Goal: Information Seeking & Learning: Learn about a topic

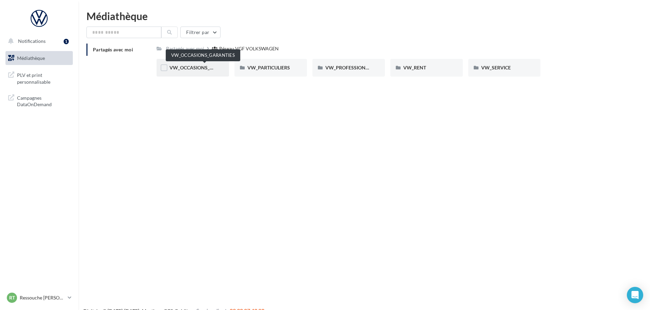
click at [185, 68] on span "VW_OCCASIONS_GARANTIES" at bounding box center [202, 68] width 67 height 6
click at [190, 68] on span "DOCS COMMERCIAUX" at bounding box center [194, 68] width 50 height 6
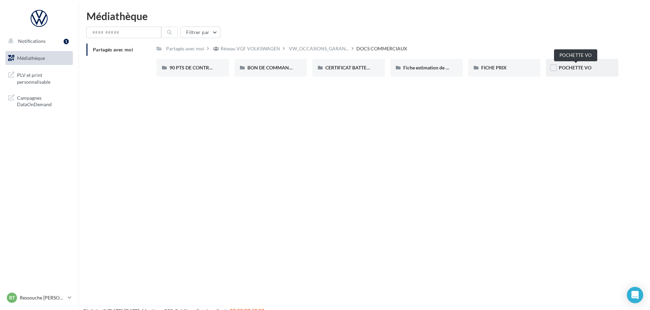
click at [566, 65] on span "POCHETTE VO" at bounding box center [575, 68] width 33 height 6
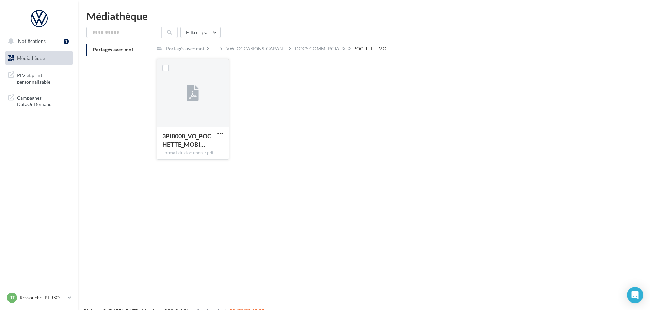
click at [214, 99] on div at bounding box center [193, 93] width 72 height 68
click at [196, 146] on span "3PJ8008_VO_POCHETTE_MOBI…" at bounding box center [186, 140] width 49 height 16
click at [329, 49] on div "DOCS COMMERCIAUX" at bounding box center [320, 48] width 51 height 7
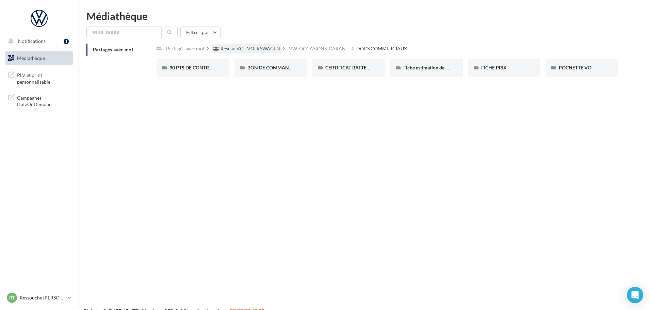
click at [258, 50] on div "Réseau VGF VOLKSWAGEN" at bounding box center [250, 48] width 60 height 7
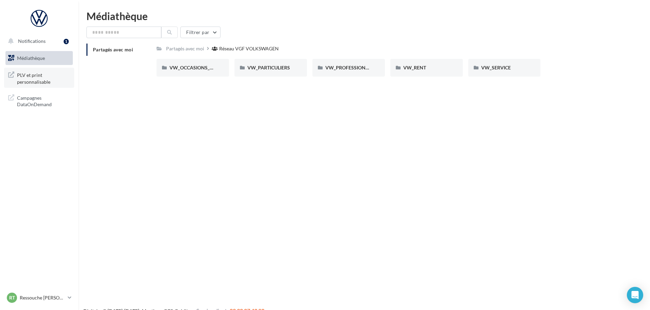
click at [35, 77] on span "PLV et print personnalisable" at bounding box center [43, 77] width 53 height 15
click at [28, 78] on span "PLV et print personnalisable" at bounding box center [43, 77] width 53 height 15
click at [501, 67] on span "VW_SERVICE" at bounding box center [496, 68] width 30 height 6
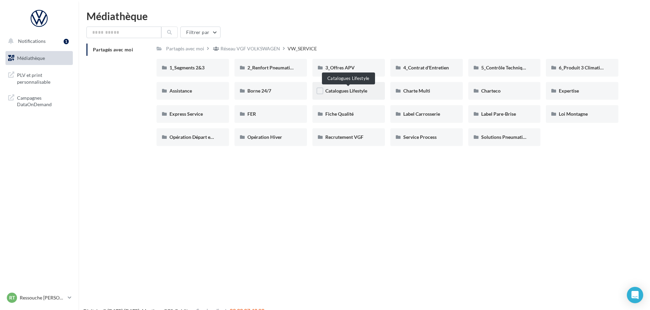
click at [348, 91] on span "Catalogues Lifestyle" at bounding box center [346, 91] width 42 height 6
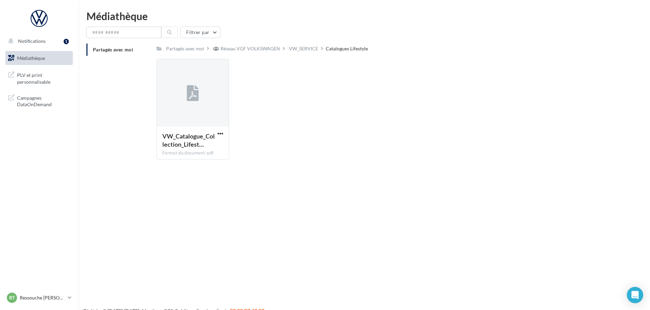
click at [31, 57] on span "Médiathèque" at bounding box center [31, 58] width 28 height 6
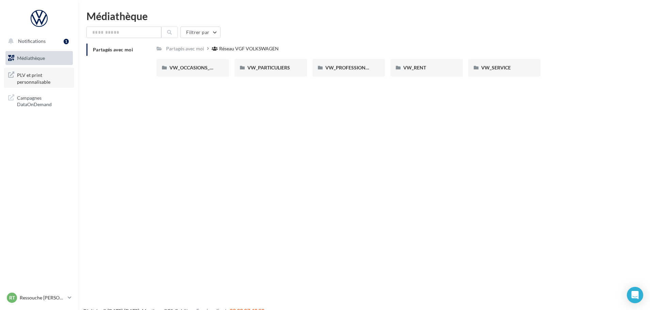
click at [29, 81] on span "PLV et print personnalisable" at bounding box center [43, 77] width 53 height 15
click at [31, 39] on span "Notifications" at bounding box center [32, 41] width 28 height 6
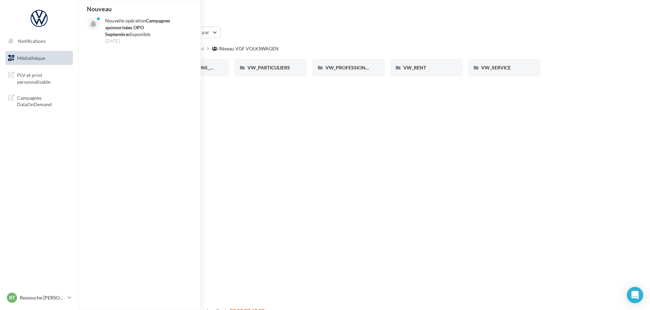
click at [232, 10] on html "Notifications Nouveau Nouvelle opération Campagnes sponsorisées OPO Septembre d…" at bounding box center [325, 155] width 650 height 310
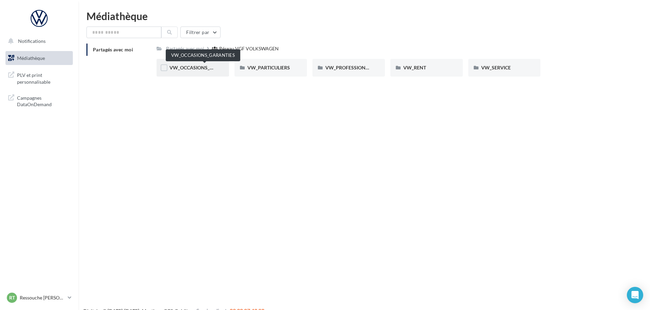
click at [195, 67] on span "VW_OCCASIONS_GARANTIES" at bounding box center [202, 68] width 67 height 6
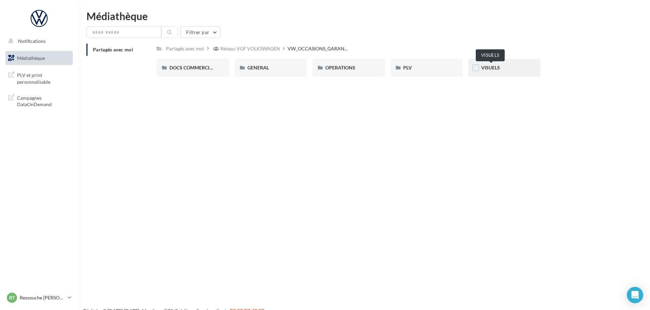
click at [493, 68] on span "VISUELS" at bounding box center [490, 68] width 19 height 6
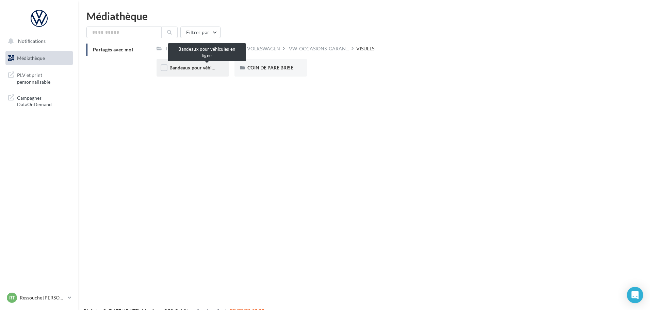
click at [193, 67] on span "Bandeaux pour véhicules en ligne" at bounding box center [204, 68] width 70 height 6
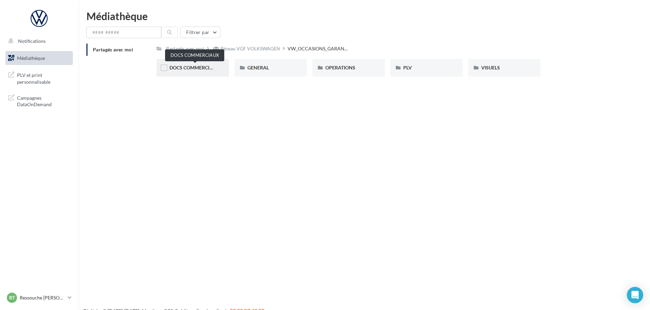
click at [194, 68] on span "DOCS COMMERCIAUX" at bounding box center [194, 68] width 50 height 6
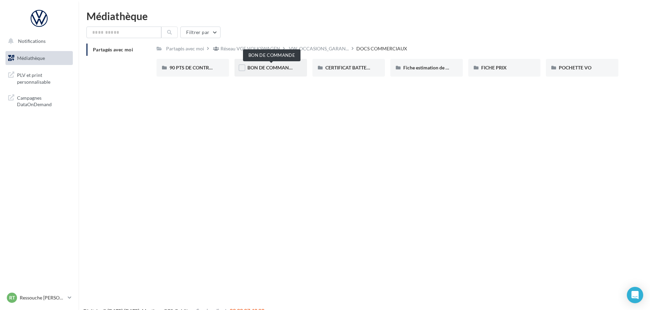
click at [282, 69] on span "BON DE COMMANDE" at bounding box center [271, 68] width 48 height 6
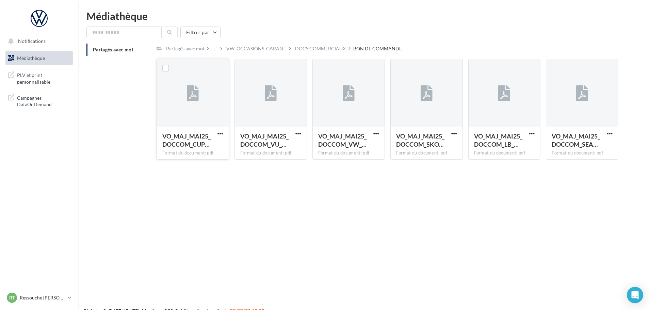
click at [196, 105] on div at bounding box center [193, 93] width 72 height 68
click at [197, 140] on span "VO_MAJ_MAI25_DOCCOM_CUP…" at bounding box center [186, 140] width 48 height 16
click at [197, 114] on div at bounding box center [193, 93] width 72 height 68
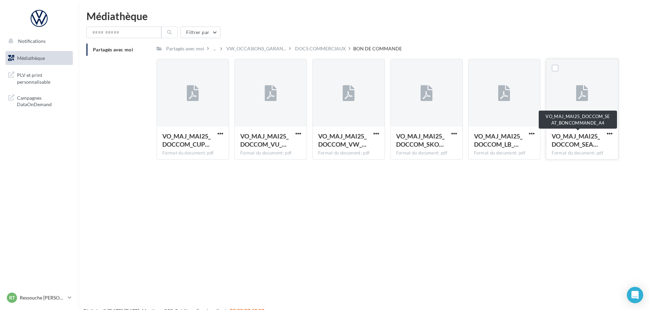
click at [576, 137] on span "VO_MAJ_MAI25_DOCCOM_SEA…" at bounding box center [575, 140] width 48 height 16
click at [576, 138] on span "VO_MAJ_MAI25_DOCCOM_SEA…" at bounding box center [575, 140] width 48 height 16
click at [34, 56] on span "Médiathèque" at bounding box center [31, 58] width 28 height 6
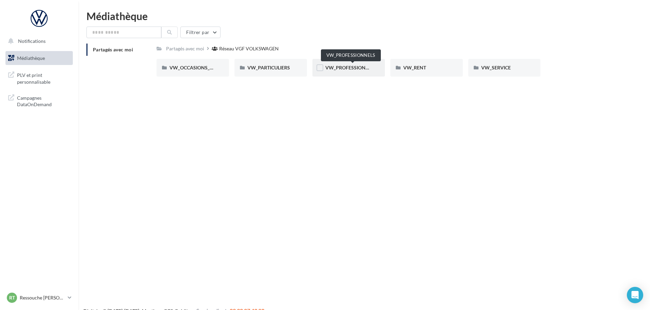
click at [344, 67] on span "VW_PROFESSIONNELS" at bounding box center [351, 68] width 52 height 6
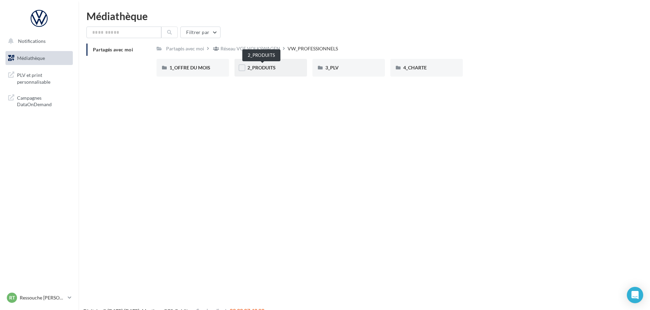
click at [263, 66] on span "2_PRODUITS" at bounding box center [261, 68] width 28 height 6
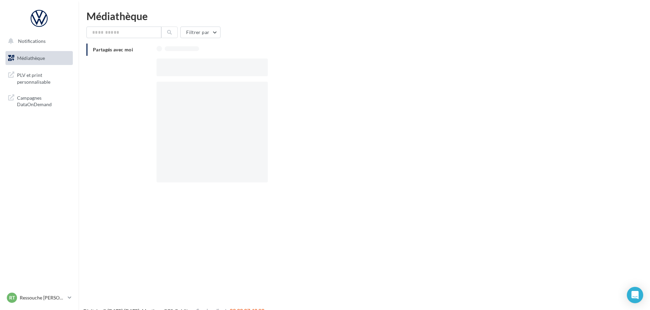
click at [263, 66] on div at bounding box center [211, 68] width 111 height 18
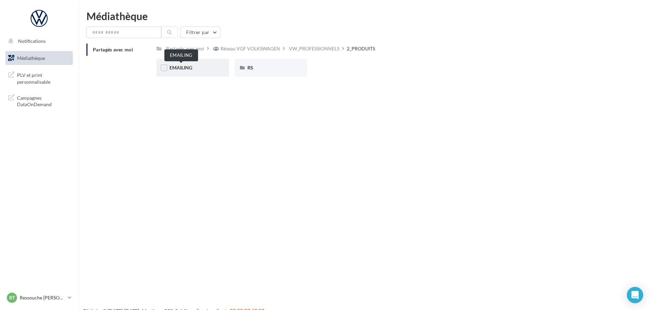
click at [179, 67] on span "EMAILING" at bounding box center [180, 68] width 23 height 6
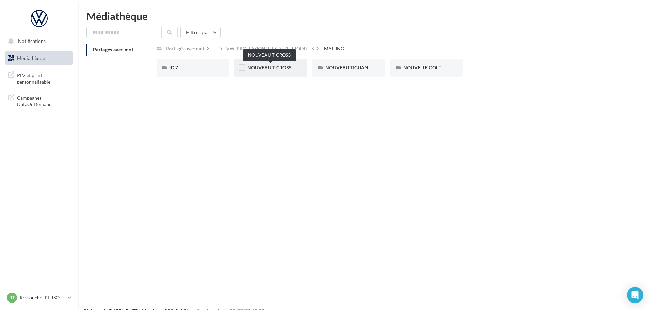
click at [261, 68] on span "NOUVEAU T-CROSS" at bounding box center [269, 68] width 44 height 6
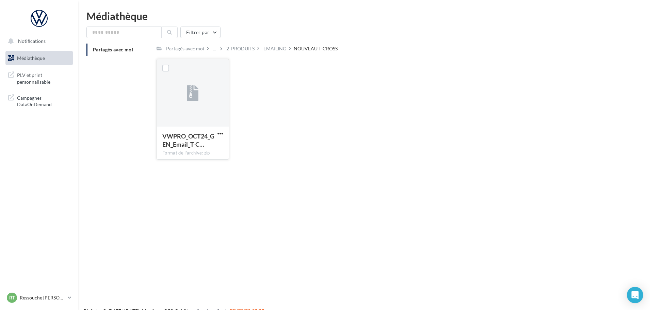
click at [186, 103] on div at bounding box center [193, 93] width 72 height 68
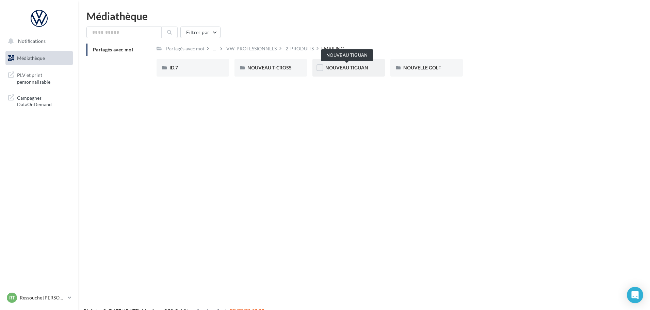
click at [345, 67] on span "NOUVEAU TIGUAN" at bounding box center [346, 68] width 43 height 6
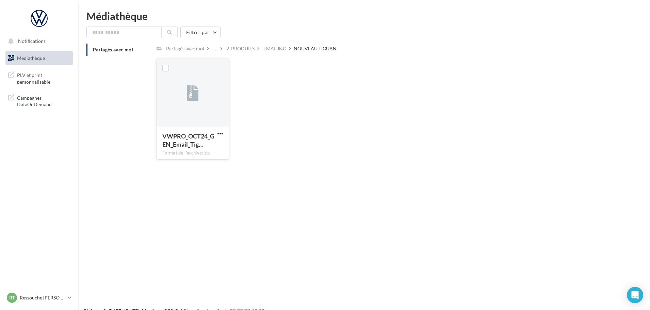
click at [197, 94] on icon at bounding box center [193, 94] width 12 height 16
click at [320, 49] on div "NOUVEAU TIGUAN" at bounding box center [315, 48] width 43 height 7
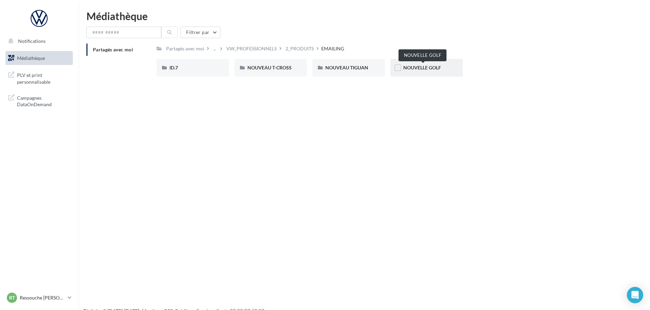
click at [424, 66] on span "NOUVELLE GOLF" at bounding box center [422, 68] width 38 height 6
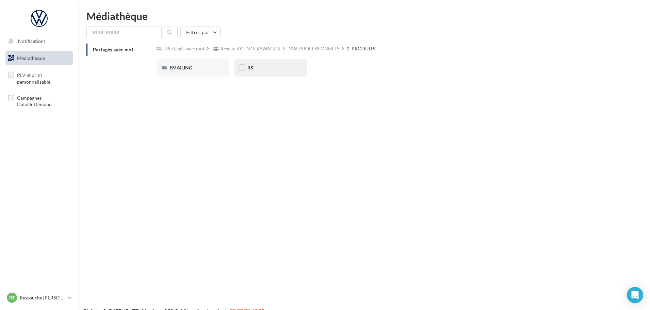
click at [256, 67] on div "RS" at bounding box center [270, 67] width 47 height 7
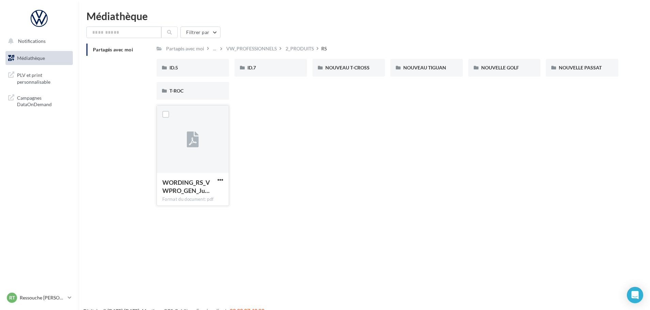
click at [192, 140] on icon at bounding box center [193, 140] width 12 height 16
click at [180, 189] on span "WORDING_RS_VWPRO_GEN_Ju…" at bounding box center [186, 187] width 48 height 16
click at [181, 186] on span "WORDING_RS_VWPRO_GEN_Ju…" at bounding box center [186, 187] width 48 height 16
click at [183, 199] on div "Format du document: pdf" at bounding box center [192, 199] width 61 height 6
click at [349, 66] on span "NOUVEAU T-CROSS" at bounding box center [347, 68] width 44 height 6
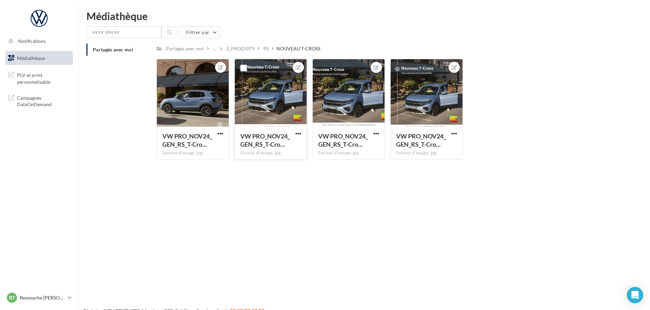
click at [289, 120] on div at bounding box center [271, 93] width 72 height 68
click at [293, 150] on div "Format d'image: jpg" at bounding box center [270, 153] width 61 height 6
click at [270, 145] on span "VW PRO_NOV24_GEN_RS_T-Cro…" at bounding box center [265, 140] width 50 height 16
click at [268, 154] on div "Format d'image: jpg" at bounding box center [270, 153] width 61 height 6
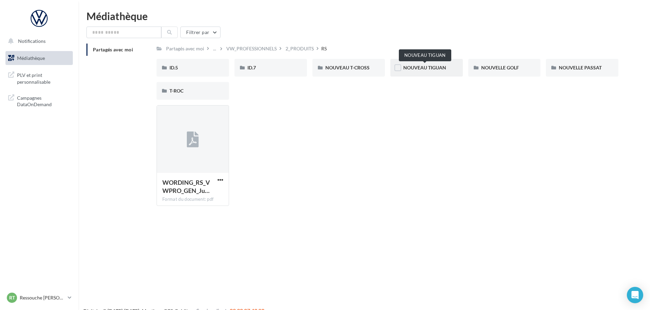
click at [419, 69] on span "NOUVEAU TIGUAN" at bounding box center [424, 68] width 43 height 6
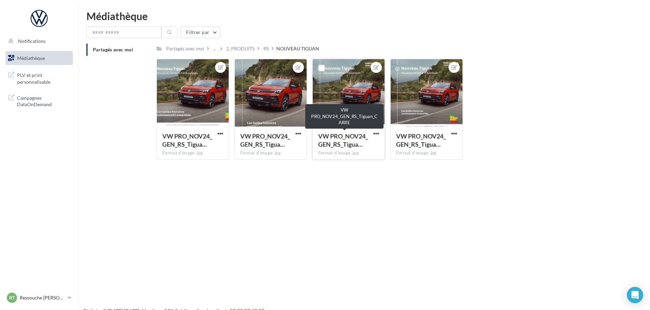
click at [351, 142] on span "VW PRO_NOV24_GEN_RS_Tigua…" at bounding box center [343, 140] width 50 height 16
click at [352, 145] on span "VW PRO_NOV24_GEN_RS_Tigua…" at bounding box center [343, 140] width 50 height 16
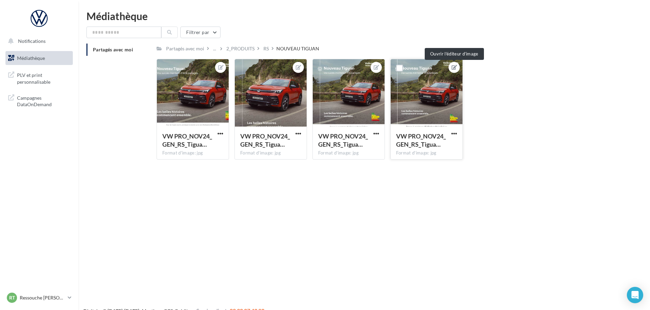
click at [453, 68] on icon at bounding box center [453, 67] width 5 height 5
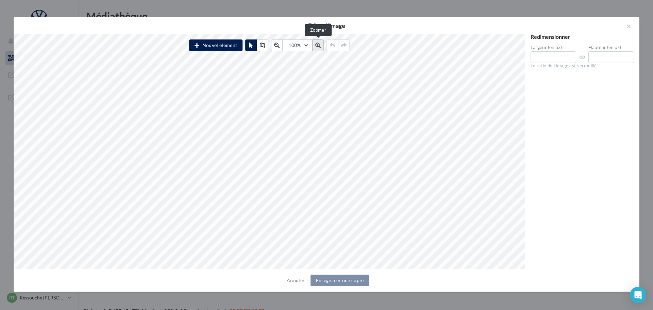
click at [317, 41] on button at bounding box center [318, 45] width 12 height 12
click at [318, 43] on button at bounding box center [318, 45] width 12 height 12
click at [319, 44] on icon at bounding box center [317, 45] width 5 height 5
click at [308, 46] on button "146%" at bounding box center [297, 45] width 29 height 12
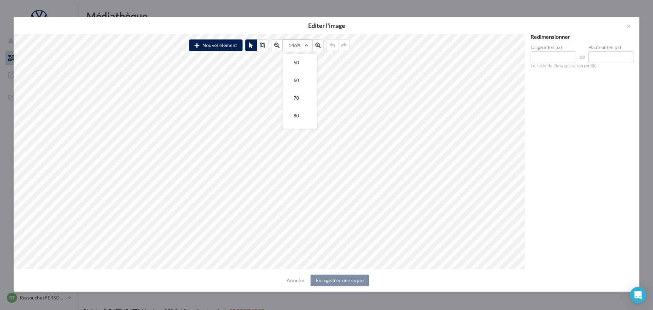
click at [307, 45] on button "146%" at bounding box center [297, 45] width 29 height 12
click at [296, 280] on button "Annuler" at bounding box center [295, 280] width 23 height 8
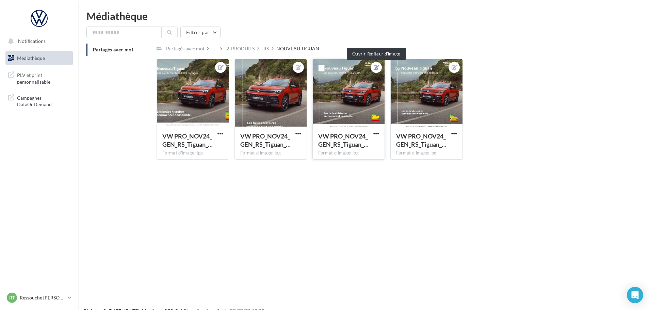
click at [377, 67] on icon at bounding box center [375, 67] width 5 height 5
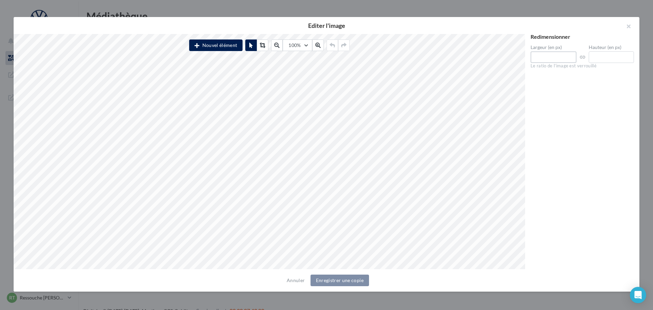
click at [564, 60] on input "****" at bounding box center [554, 57] width 46 height 12
click at [299, 280] on button "Annuler" at bounding box center [293, 280] width 23 height 8
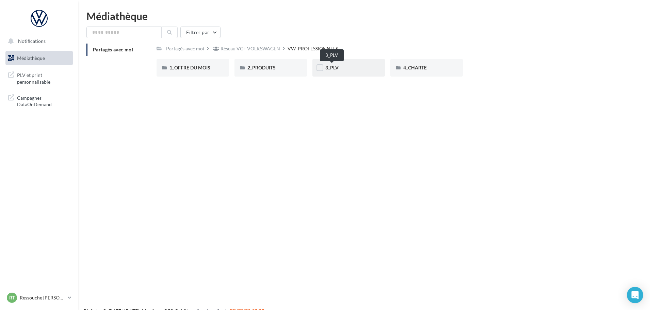
click at [326, 69] on span "3_PLV" at bounding box center [331, 68] width 13 height 6
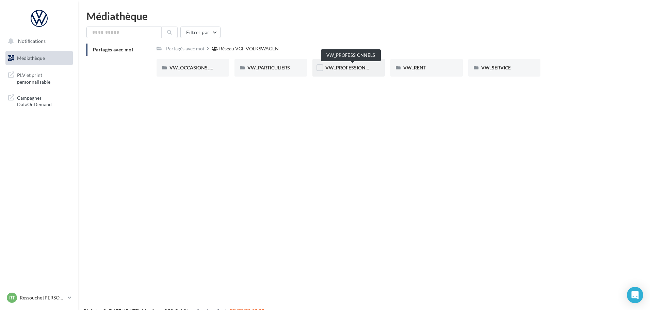
click at [349, 67] on span "VW_PROFESSIONNELS" at bounding box center [351, 68] width 52 height 6
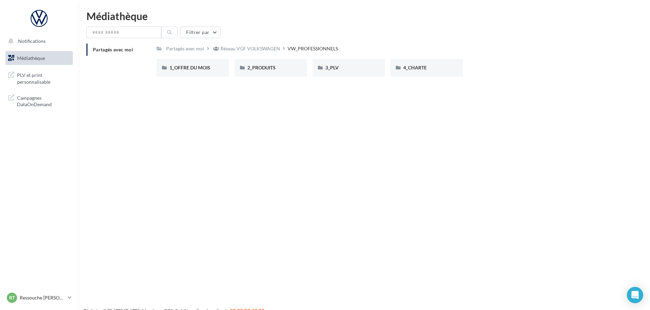
click at [349, 67] on div "3_PLV" at bounding box center [348, 67] width 47 height 7
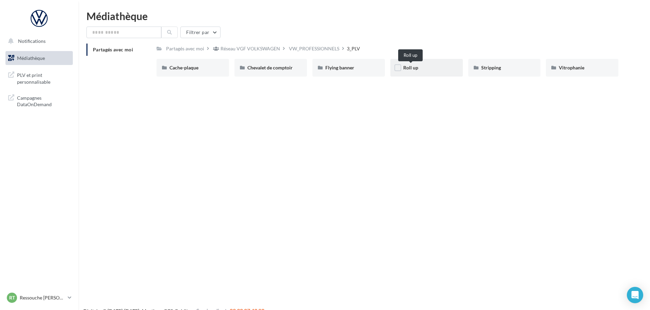
click at [411, 68] on span "Roll up" at bounding box center [410, 68] width 15 height 6
click at [562, 68] on span "Vitrophanie" at bounding box center [572, 68] width 26 height 6
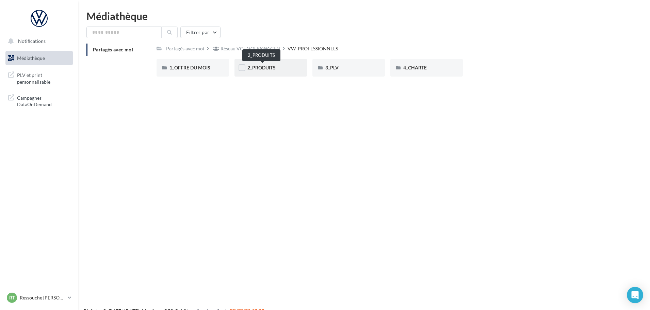
click at [258, 67] on span "2_PRODUITS" at bounding box center [261, 68] width 28 height 6
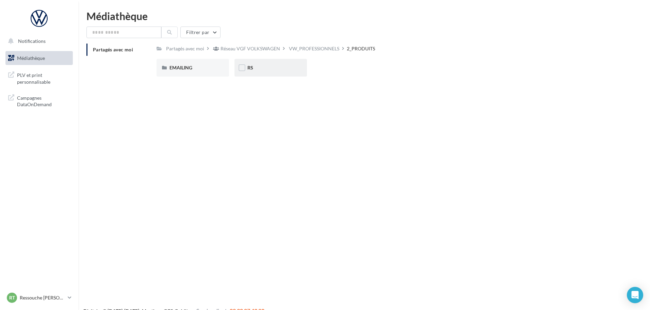
click at [256, 67] on div "RS" at bounding box center [270, 67] width 47 height 7
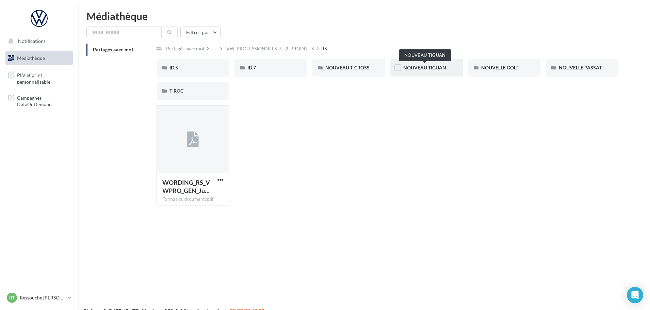
click at [433, 68] on span "NOUVEAU TIGUAN" at bounding box center [424, 68] width 43 height 6
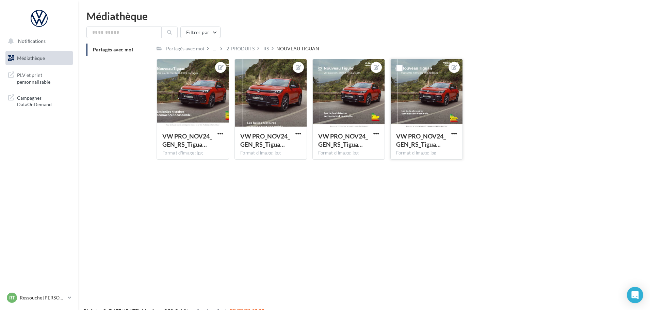
click at [419, 103] on div at bounding box center [427, 93] width 72 height 68
click at [453, 66] on icon at bounding box center [453, 67] width 5 height 5
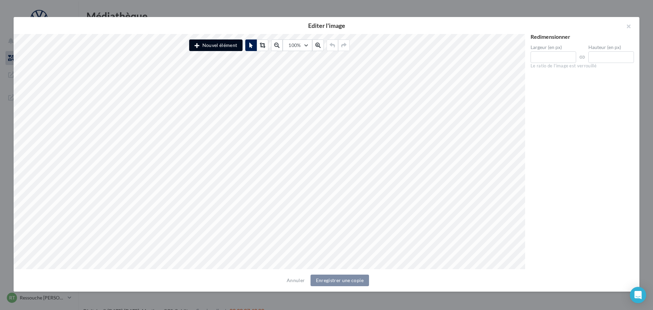
click at [217, 47] on button "Nouvel élément" at bounding box center [215, 45] width 53 height 12
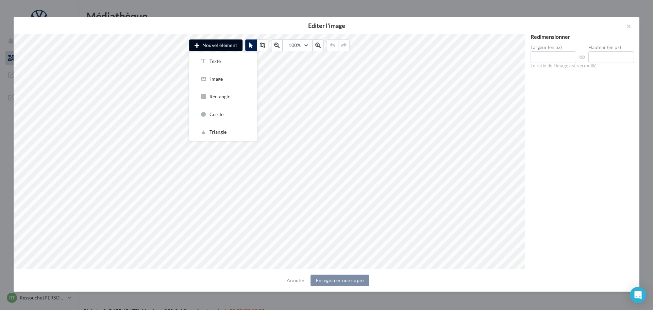
click at [221, 45] on button "Nouvel élément" at bounding box center [215, 45] width 53 height 12
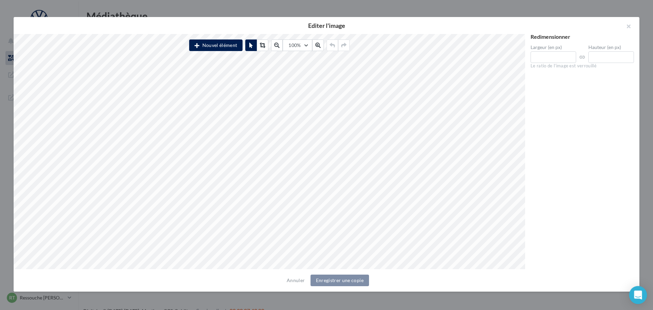
click at [637, 295] on icon "Open Intercom Messenger" at bounding box center [638, 294] width 8 height 9
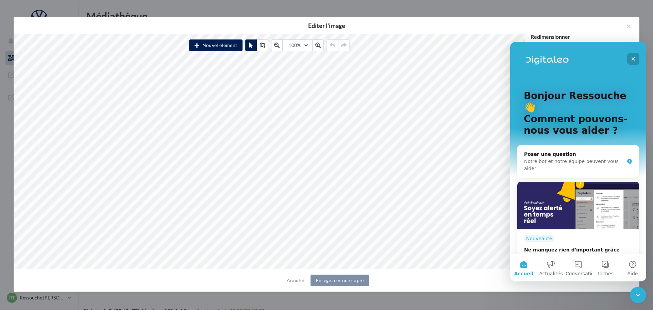
click at [634, 59] on icon "Fermer" at bounding box center [633, 58] width 5 height 5
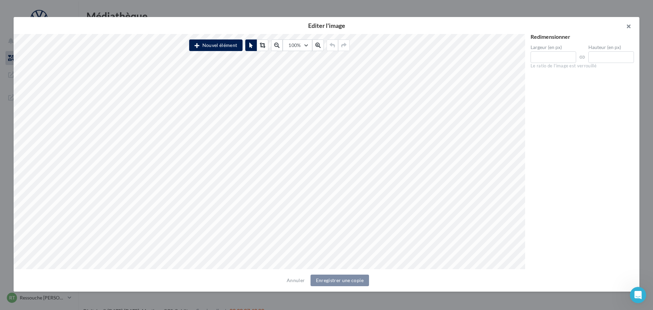
click at [627, 25] on button "button" at bounding box center [625, 27] width 27 height 20
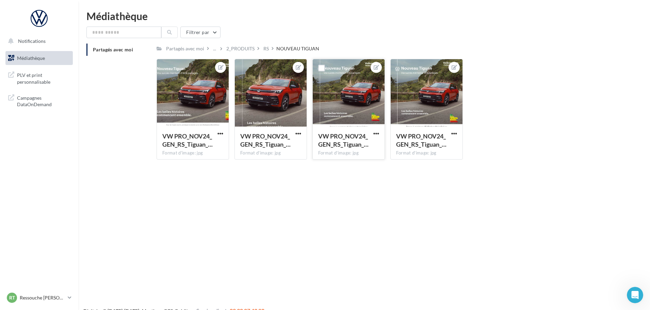
click at [334, 126] on div at bounding box center [349, 93] width 72 height 68
click at [376, 66] on icon at bounding box center [375, 67] width 5 height 5
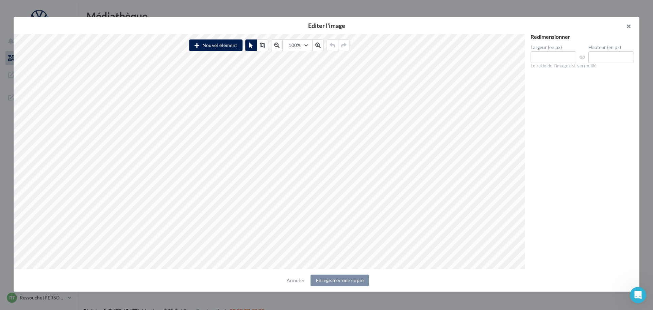
click at [628, 26] on button "button" at bounding box center [625, 27] width 27 height 20
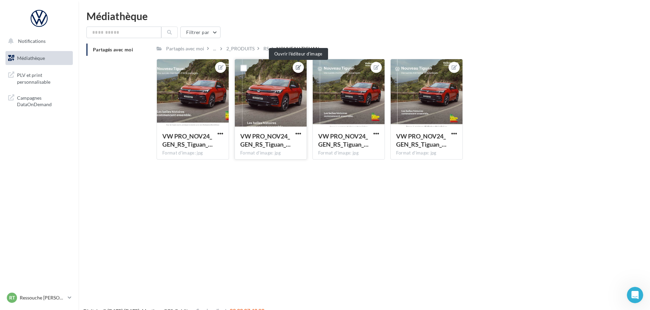
click at [297, 66] on icon at bounding box center [298, 67] width 5 height 5
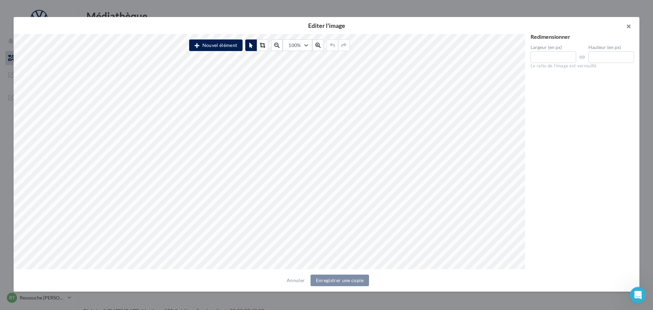
click at [628, 26] on button "button" at bounding box center [625, 27] width 27 height 20
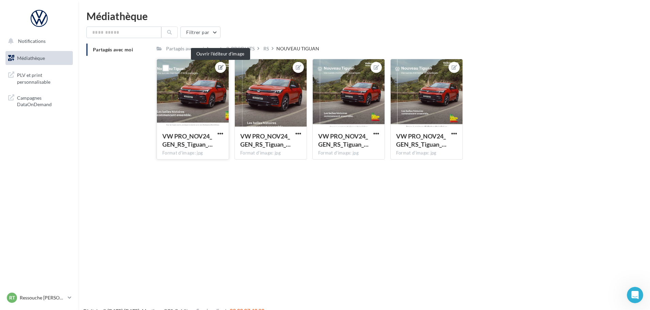
click at [219, 68] on icon at bounding box center [220, 67] width 5 height 5
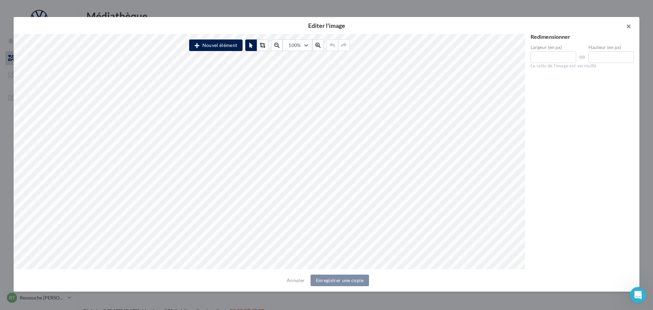
click at [628, 26] on button "button" at bounding box center [625, 27] width 27 height 20
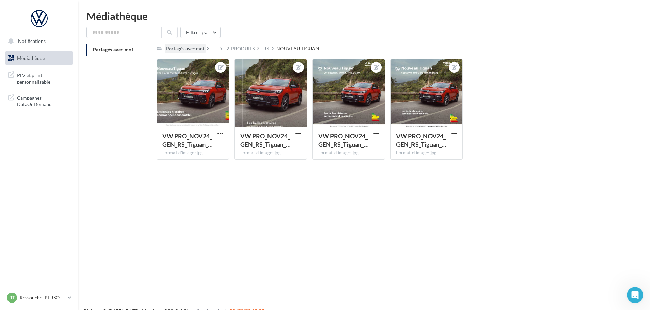
click at [193, 50] on div "Partagés avec moi" at bounding box center [185, 48] width 38 height 7
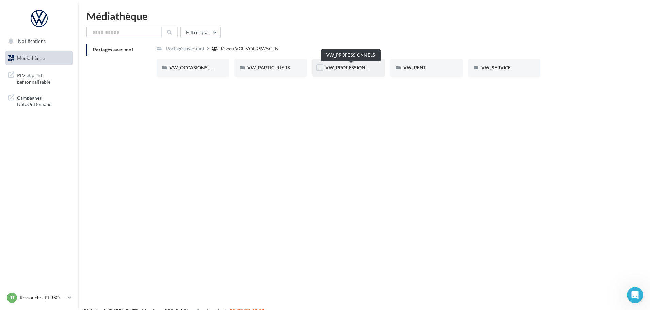
click at [359, 69] on span "VW_PROFESSIONNELS" at bounding box center [351, 68] width 52 height 6
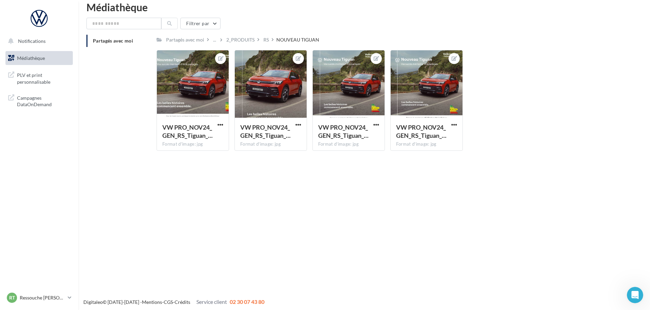
scroll to position [11, 0]
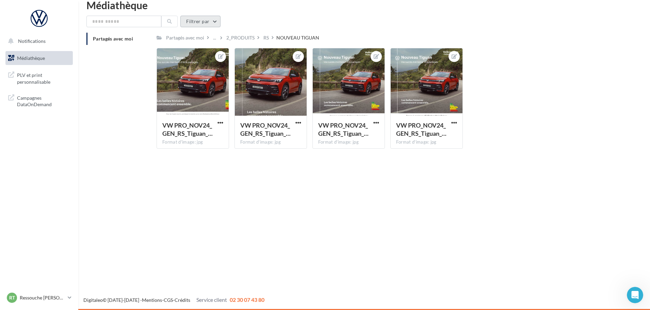
click at [215, 19] on button "Filtrer par" at bounding box center [200, 22] width 40 height 12
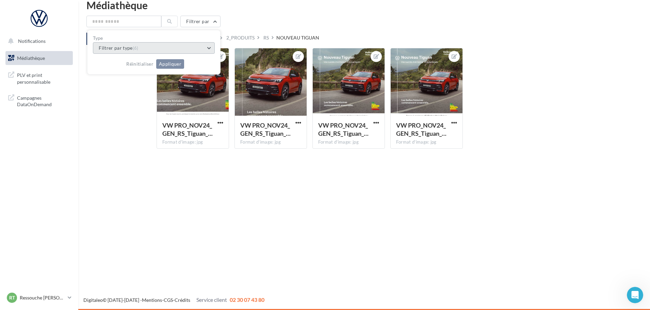
click at [189, 49] on button "Filtrer par type (6)" at bounding box center [154, 48] width 122 height 12
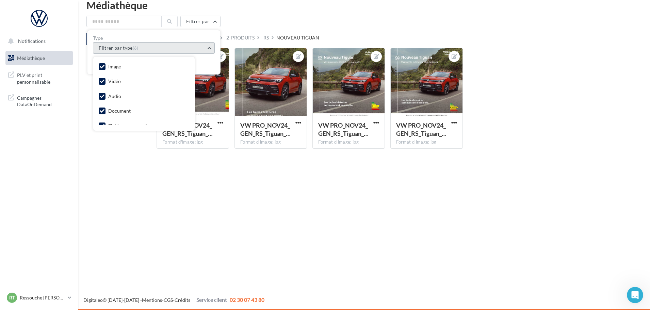
click at [189, 48] on button "Filtrer par type (6)" at bounding box center [154, 48] width 122 height 12
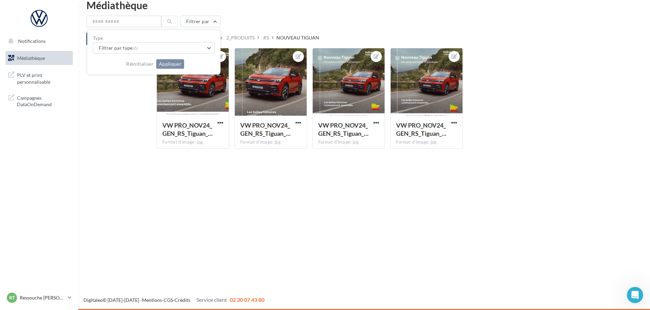
click at [275, 16] on div "Filtrer par Type Filtrer par type (6) Réinitialiser Appliquer" at bounding box center [363, 22] width 555 height 12
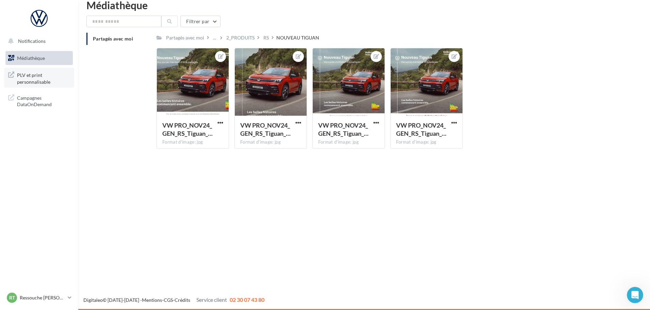
click at [34, 77] on span "PLV et print personnalisable" at bounding box center [43, 77] width 53 height 15
click at [24, 102] on span "Campagnes DataOnDemand" at bounding box center [43, 100] width 53 height 15
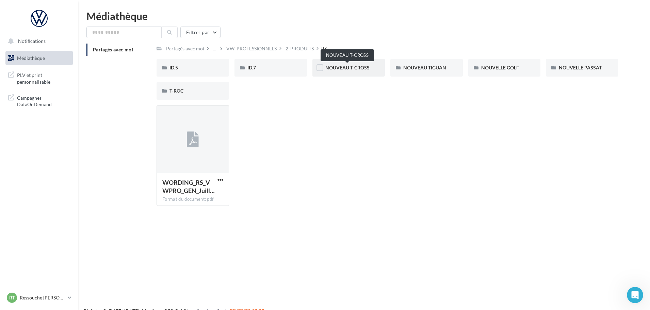
click at [360, 68] on span "NOUVEAU T-CROSS" at bounding box center [347, 68] width 44 height 6
click at [192, 139] on icon at bounding box center [193, 140] width 12 height 16
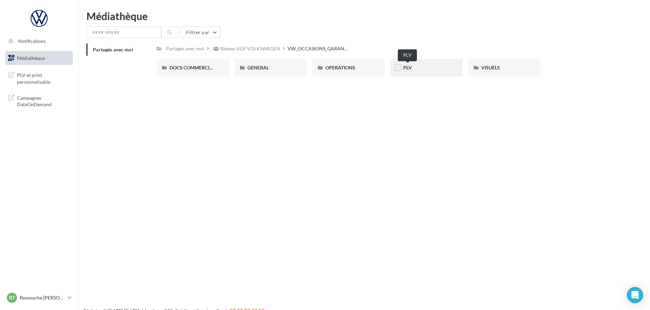
click at [404, 70] on span "PLV" at bounding box center [407, 68] width 9 height 6
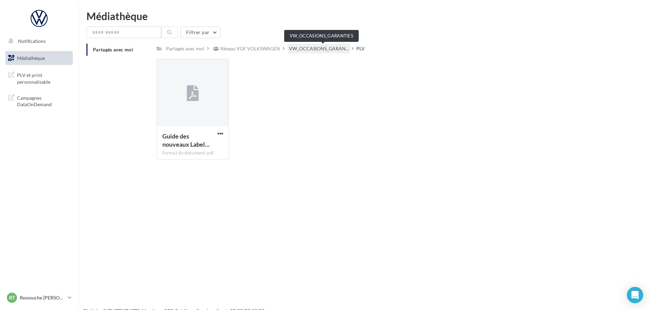
click at [310, 48] on span "VW_OCCASIONS_GARAN..." at bounding box center [319, 48] width 60 height 7
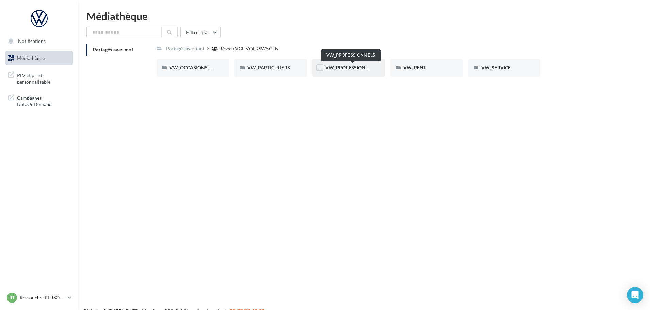
click at [340, 69] on span "VW_PROFESSIONNELS" at bounding box center [351, 68] width 52 height 6
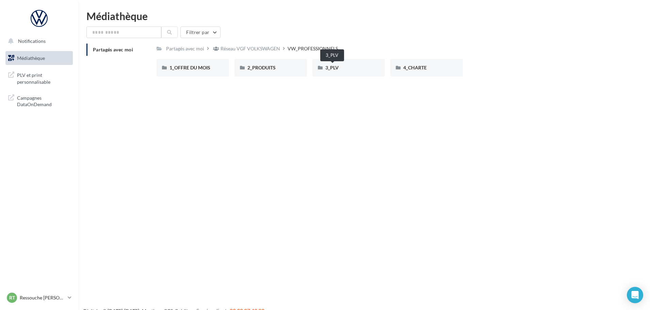
click at [338, 66] on span "3_PLV" at bounding box center [331, 68] width 13 height 6
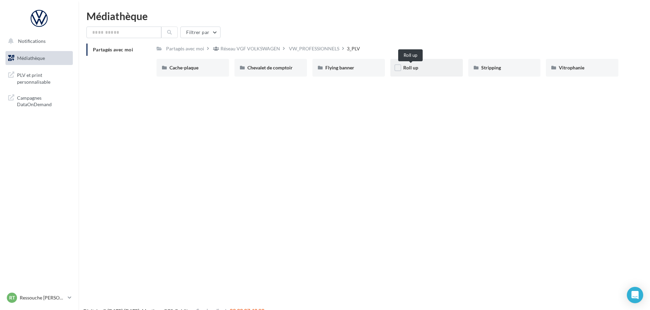
click at [409, 67] on span "Roll up" at bounding box center [410, 68] width 15 height 6
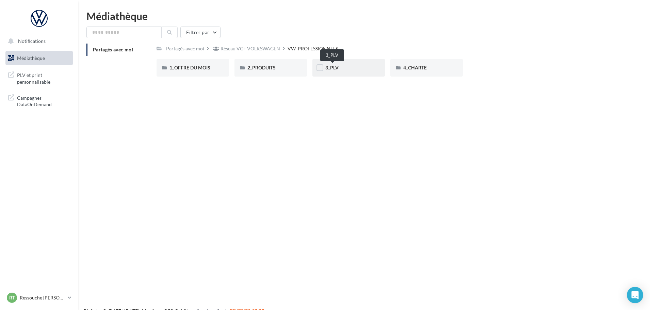
click at [332, 68] on span "3_PLV" at bounding box center [331, 68] width 13 height 6
click at [261, 68] on span "2_PRODUITS" at bounding box center [261, 68] width 28 height 6
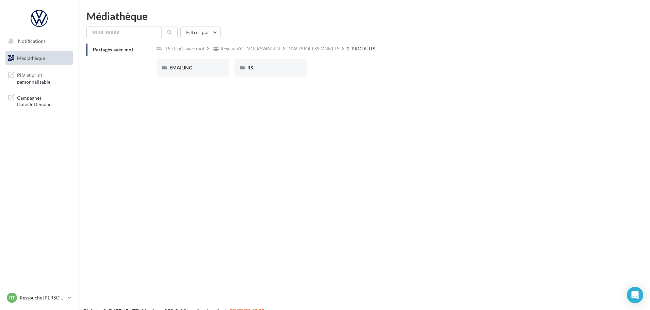
click at [261, 67] on div "RS" at bounding box center [270, 67] width 47 height 7
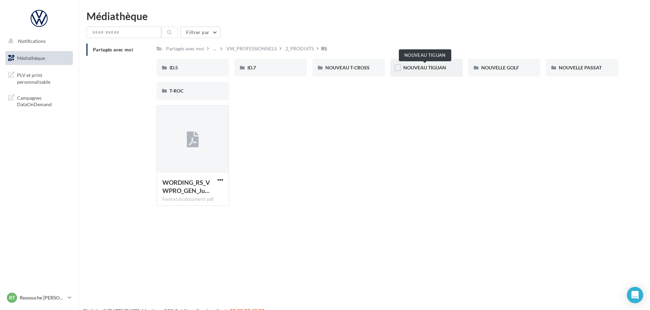
click at [428, 66] on span "NOUVEAU TIGUAN" at bounding box center [424, 68] width 43 height 6
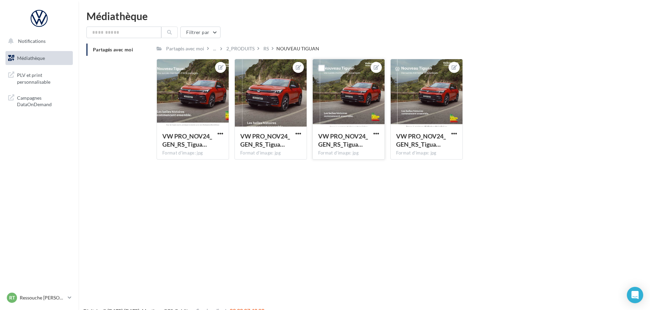
click at [358, 110] on div at bounding box center [349, 93] width 72 height 68
click at [375, 67] on icon at bounding box center [375, 67] width 5 height 5
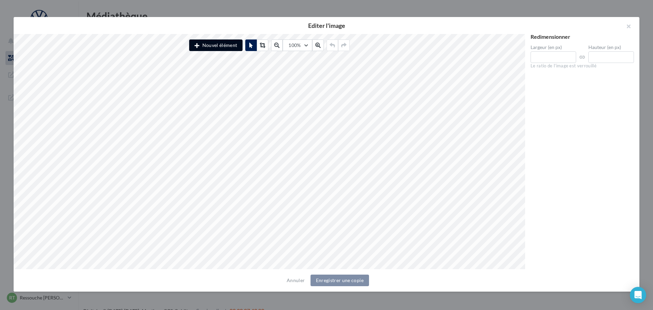
click at [228, 47] on button "Nouvel élément" at bounding box center [215, 45] width 53 height 12
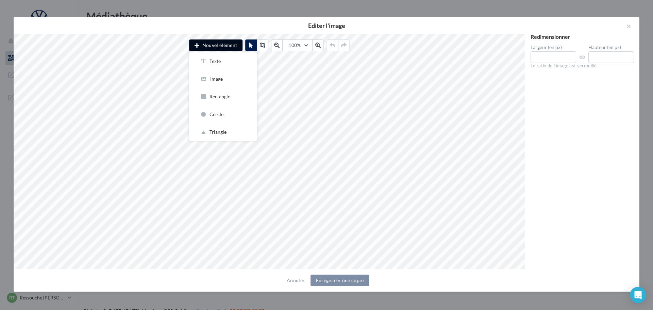
click at [228, 47] on button "Nouvel élément" at bounding box center [215, 45] width 53 height 12
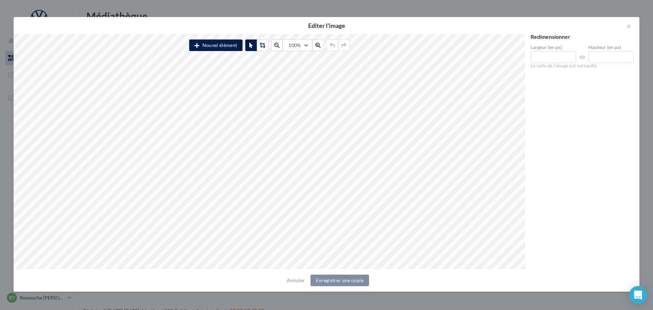
click at [637, 294] on icon "Open Intercom Messenger" at bounding box center [638, 294] width 8 height 9
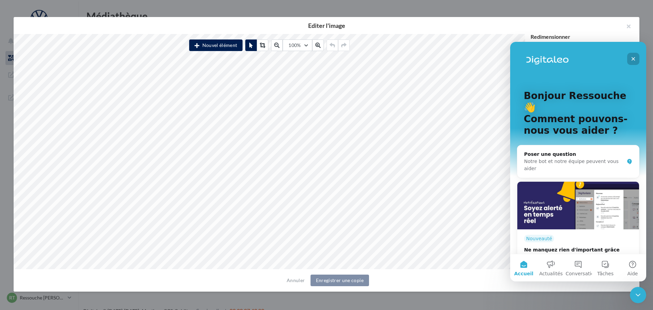
click at [632, 57] on icon "Fermer" at bounding box center [633, 58] width 5 height 5
